Goal: Contribute content: Contribute content

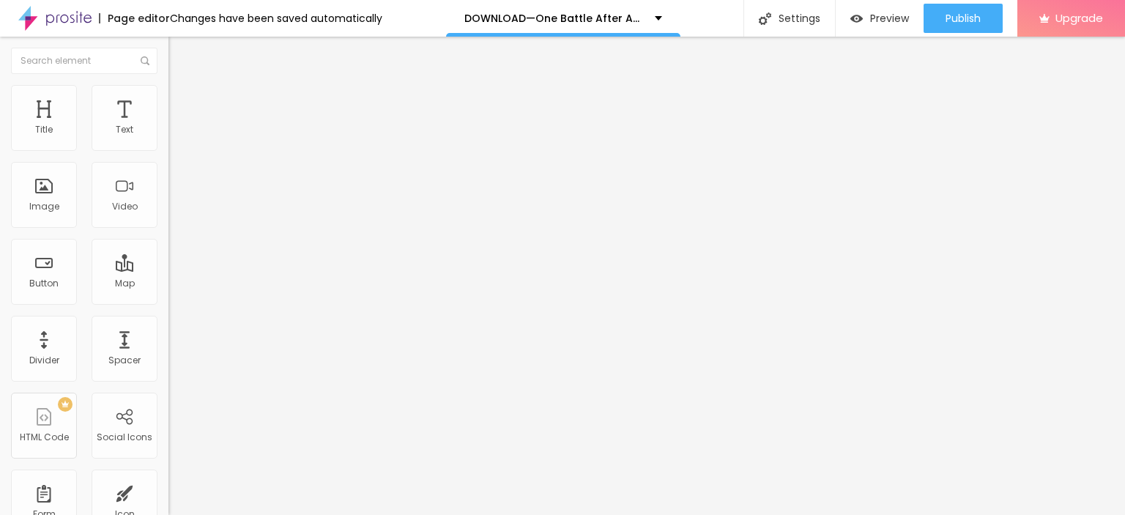
click at [168, 124] on div "Add image" at bounding box center [252, 119] width 168 height 10
click at [168, 126] on span "Add image" at bounding box center [198, 120] width 60 height 12
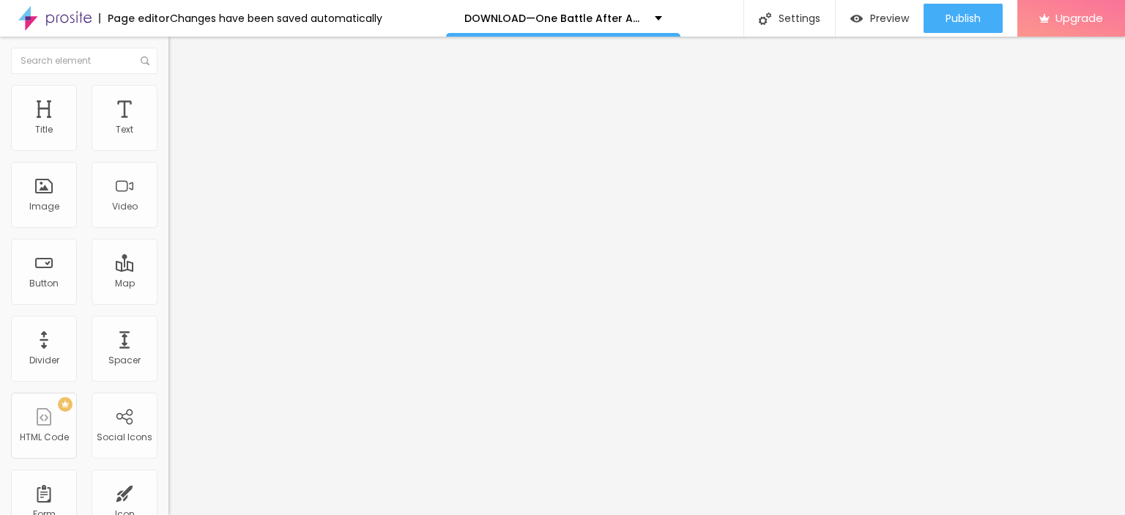
click at [179, 56] on img "button" at bounding box center [185, 54] width 12 height 12
click at [168, 45] on button "Edit Title" at bounding box center [252, 54] width 168 height 34
click at [168, 138] on input "Click me" at bounding box center [256, 130] width 176 height 15
paste input "LICK HERE ▶️ One Battle After Another [2025] ]"
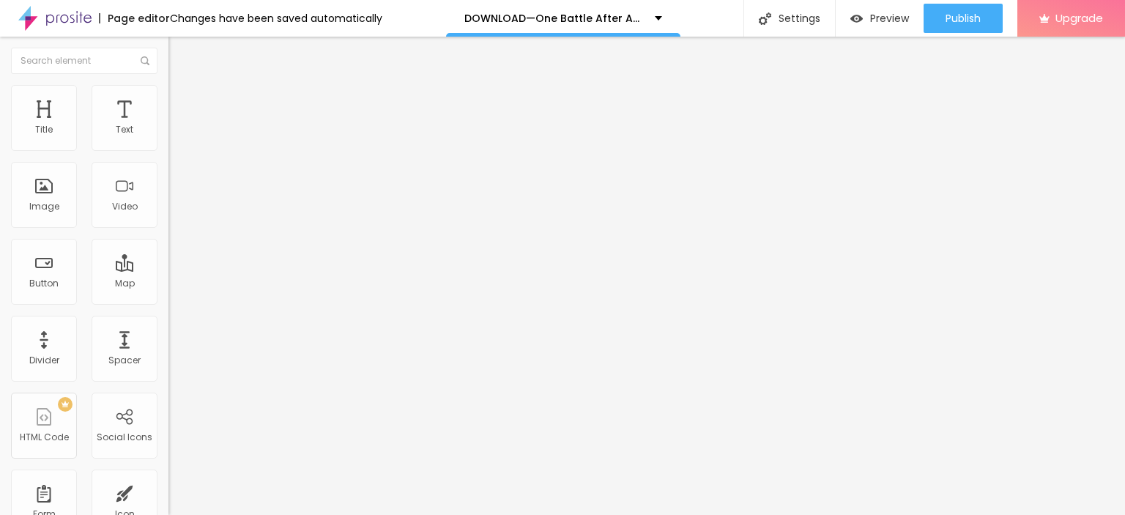
type input "CLICK HERE ▶️ One Battle After Another [2025] ]"
click at [168, 175] on img at bounding box center [173, 170] width 10 height 10
click at [168, 302] on input "https://" at bounding box center [256, 294] width 176 height 15
paste input "[DOMAIN_NAME]/en/movie/1054867/pro"
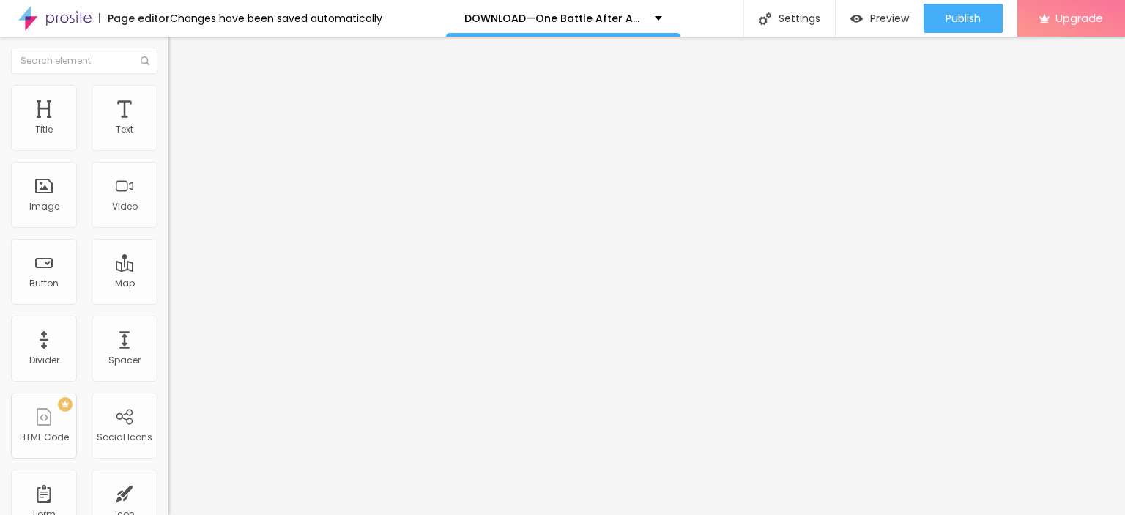
scroll to position [0, 64]
type input "[URL][DOMAIN_NAME]"
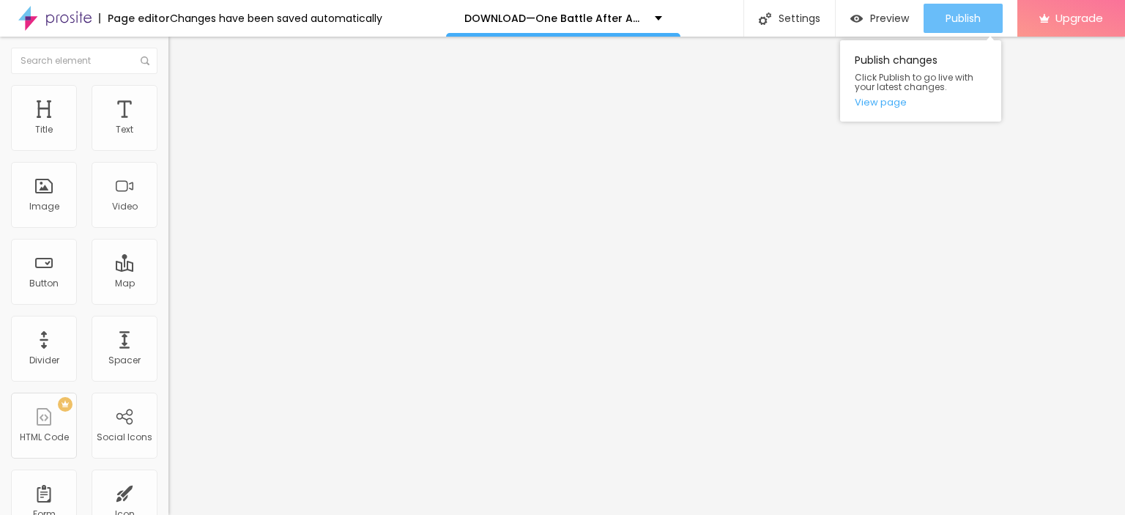
click at [966, 10] on div "Publish" at bounding box center [962, 18] width 35 height 29
click at [882, 104] on link "View page" at bounding box center [921, 102] width 132 height 10
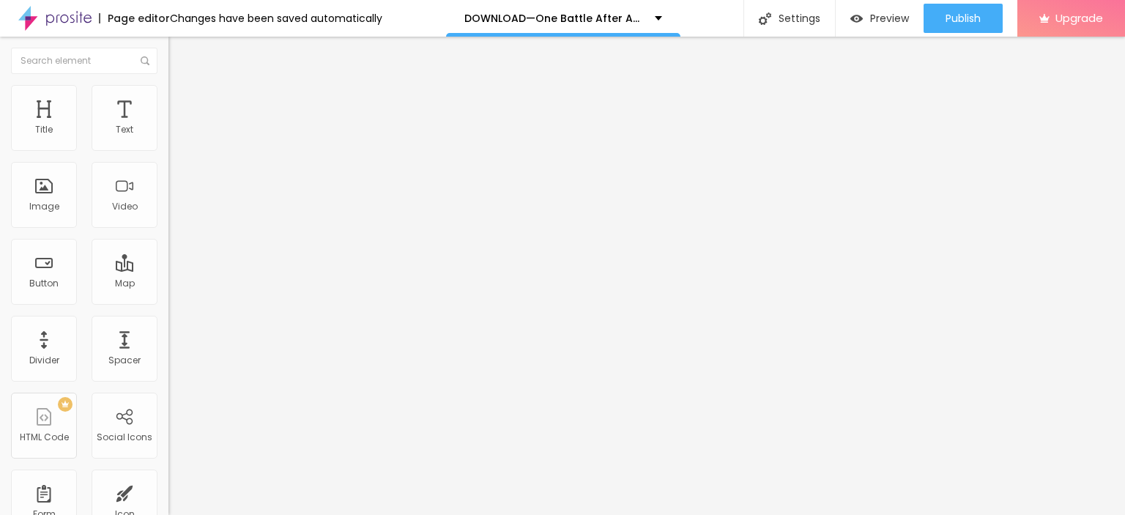
click at [75, 20] on img at bounding box center [54, 18] width 73 height 37
